Goal: Task Accomplishment & Management: Complete application form

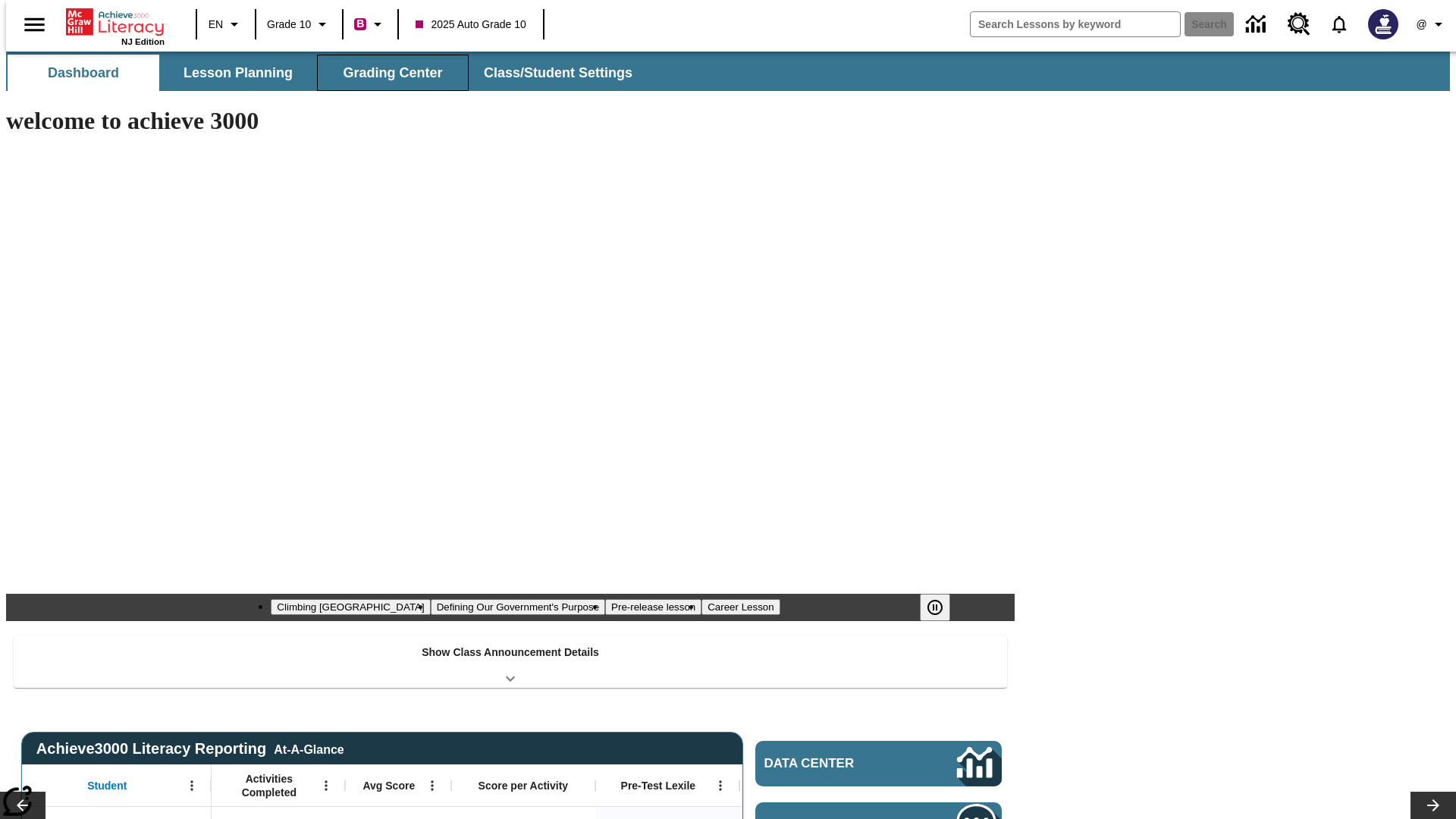
click at [387, 73] on button "Grading Center" at bounding box center [393, 72] width 152 height 37
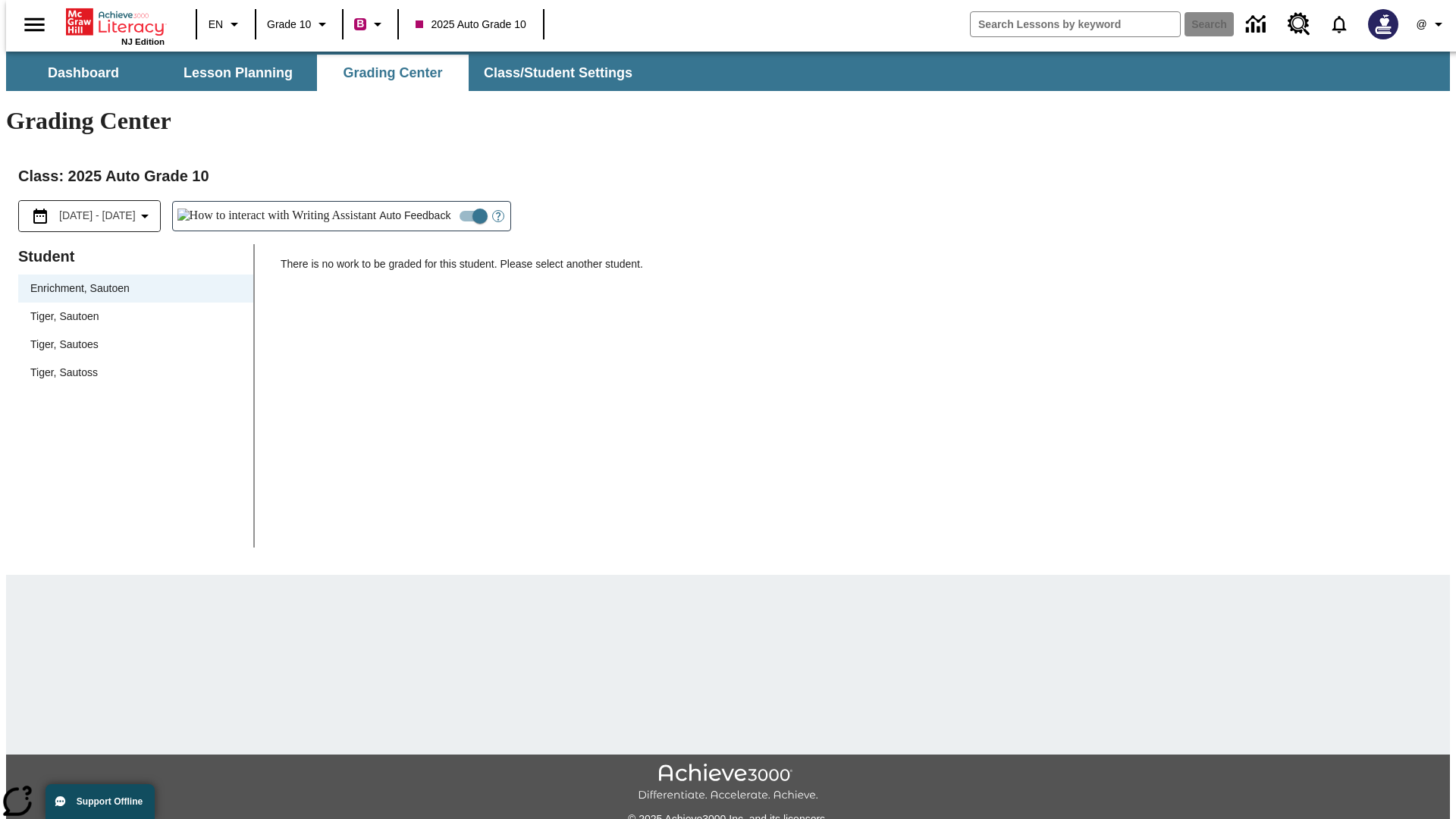
click at [130, 309] on span "Tiger, Sautoen" at bounding box center [136, 317] width 211 height 16
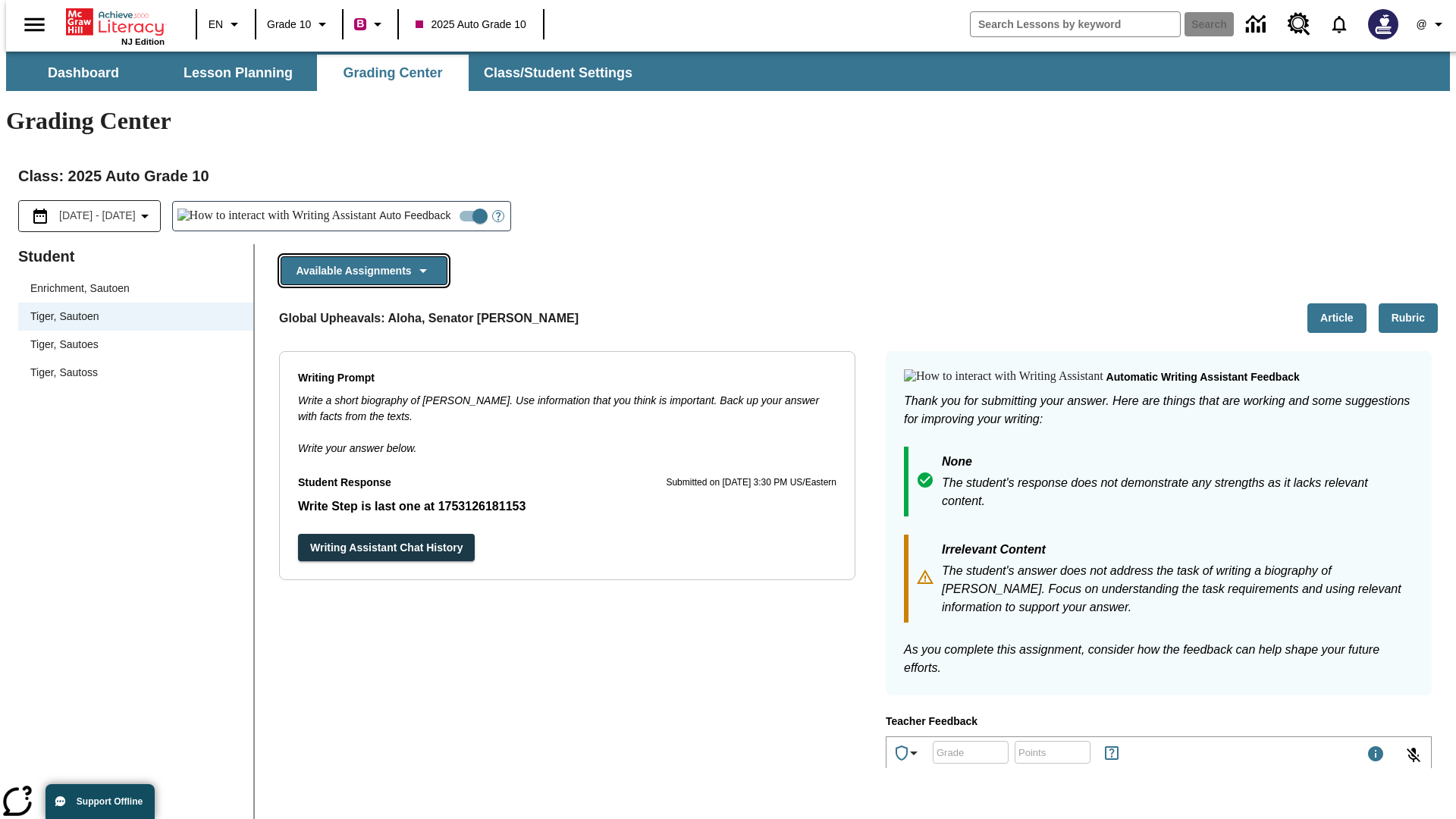
click at [360, 256] on button "Available Assignments" at bounding box center [363, 271] width 167 height 29
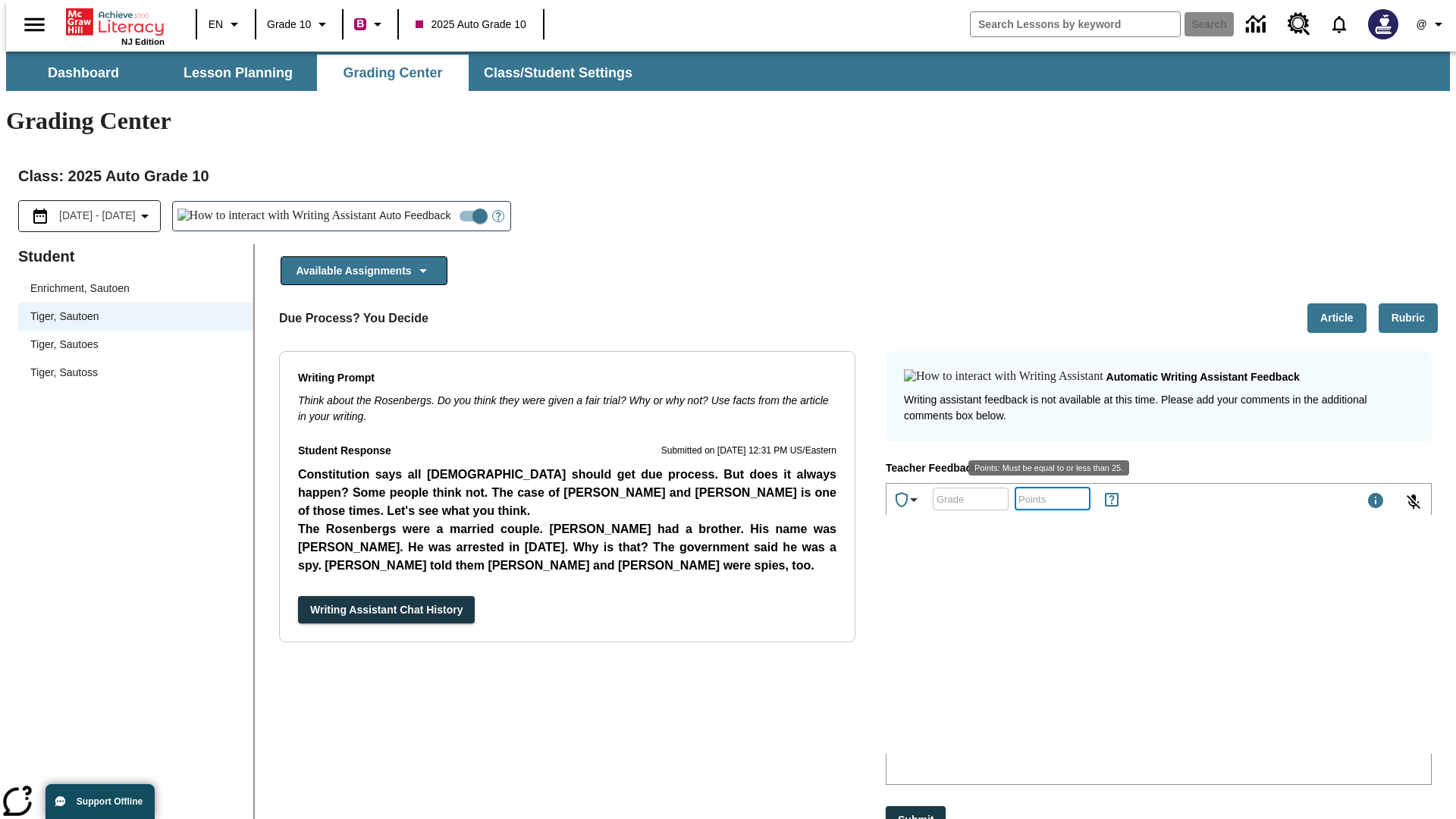
type input "25"
click at [917, 806] on button "Submit" at bounding box center [915, 820] width 60 height 28
